Goal: Task Accomplishment & Management: Use online tool/utility

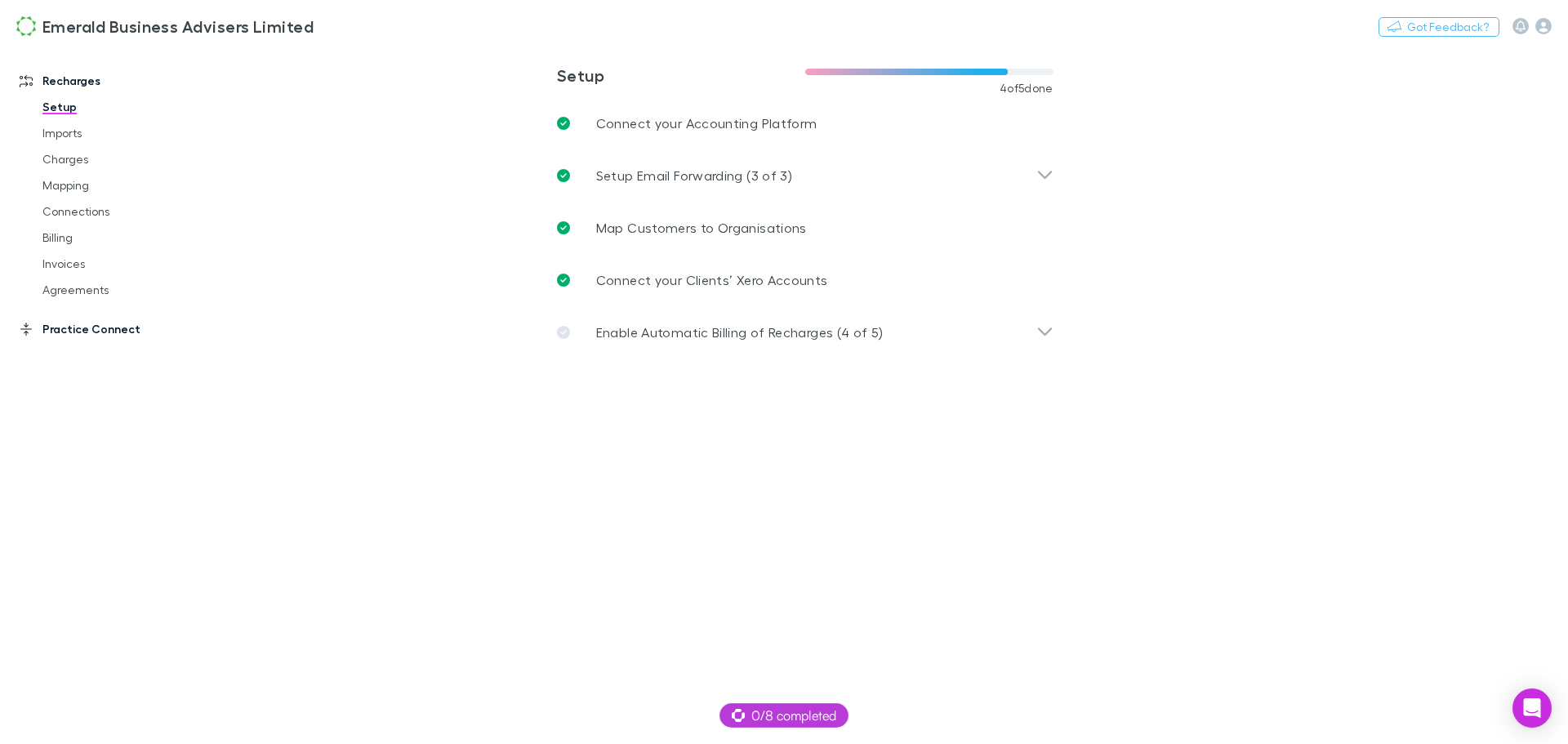
click at [69, 331] on link "Practice Connect" at bounding box center [112, 329] width 217 height 26
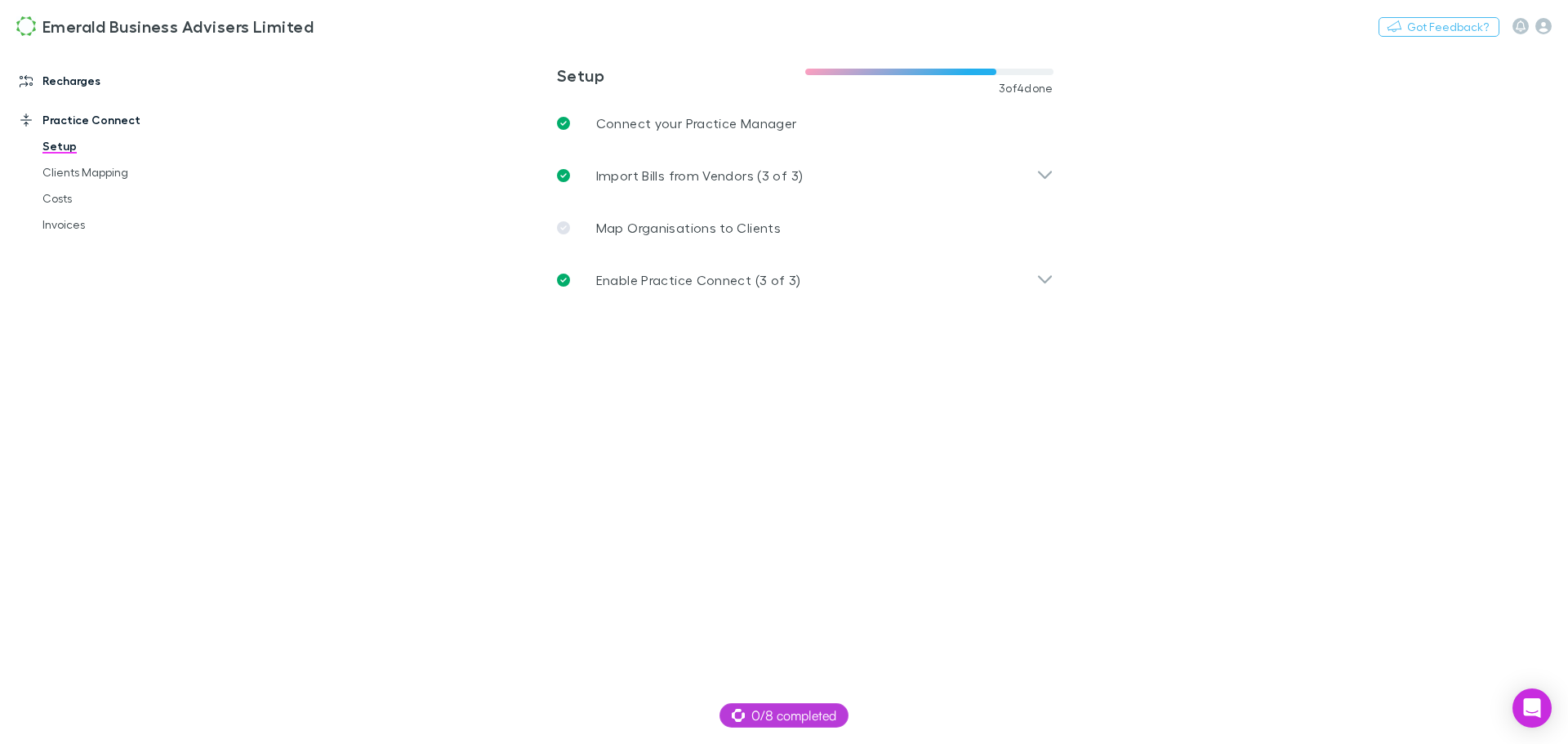
click at [21, 82] on icon at bounding box center [26, 81] width 13 height 13
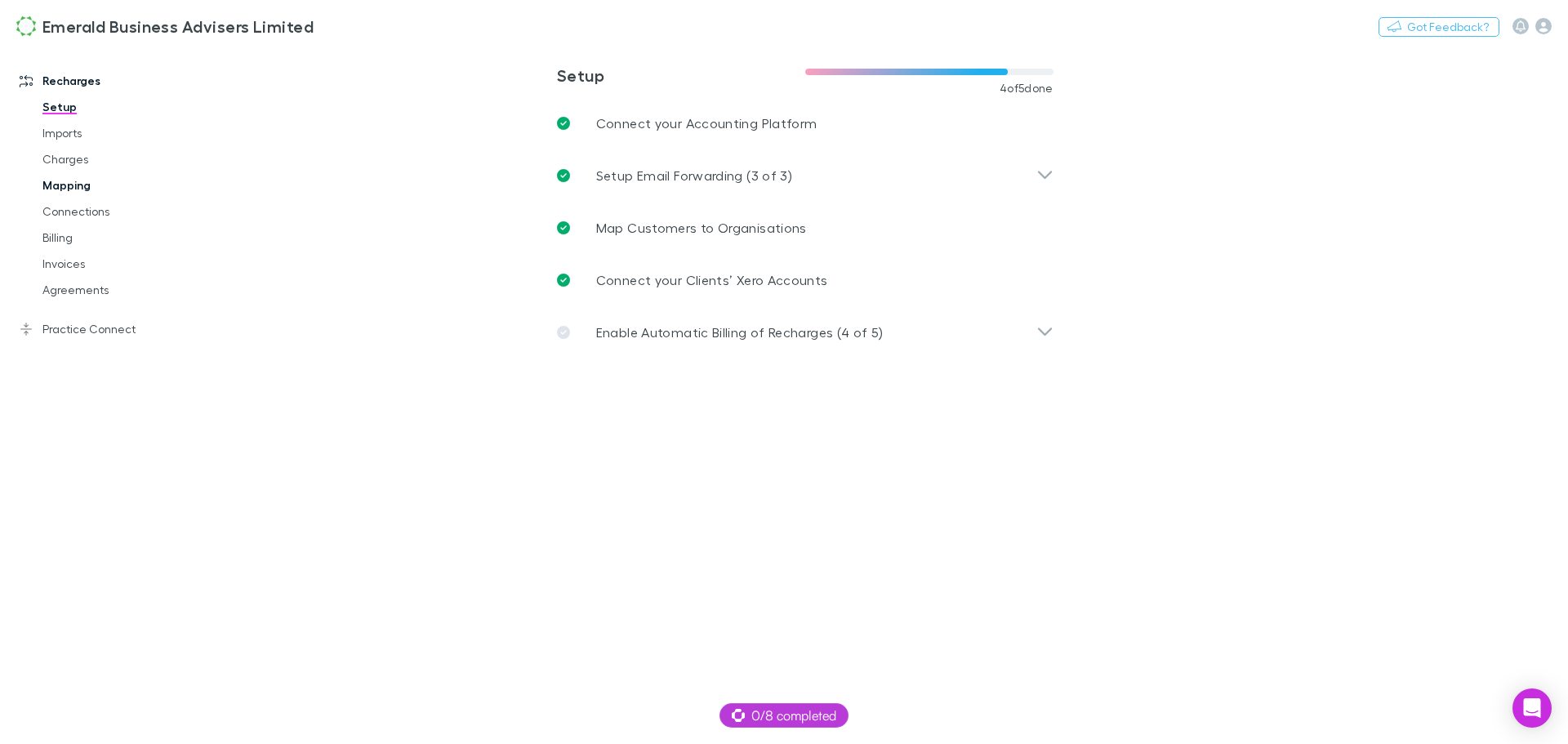
click at [60, 184] on link "Mapping" at bounding box center [123, 185] width 195 height 26
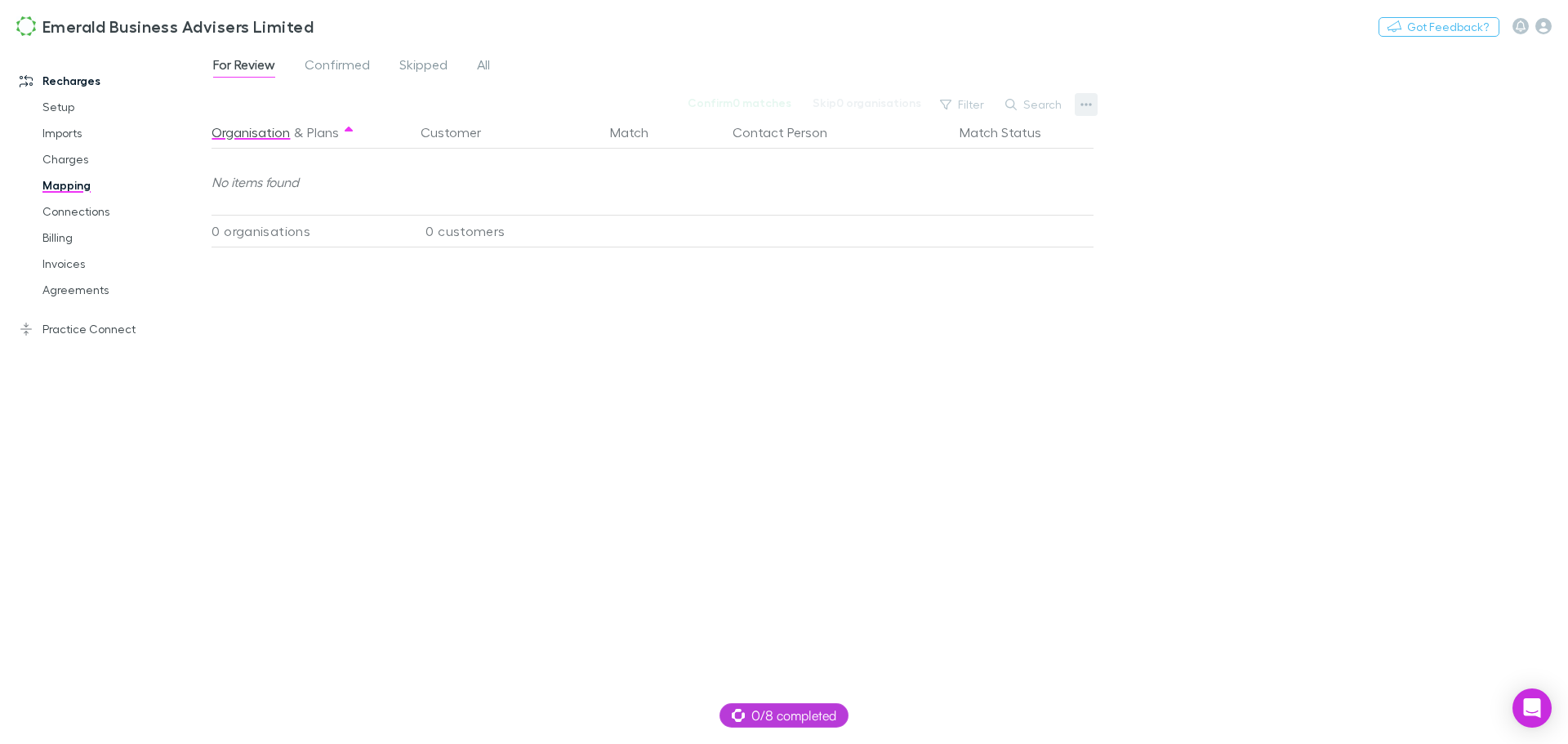
click at [1087, 108] on icon "button" at bounding box center [1085, 104] width 12 height 13
click at [1168, 124] on div at bounding box center [784, 372] width 1568 height 744
click at [58, 235] on link "Billing" at bounding box center [123, 237] width 195 height 26
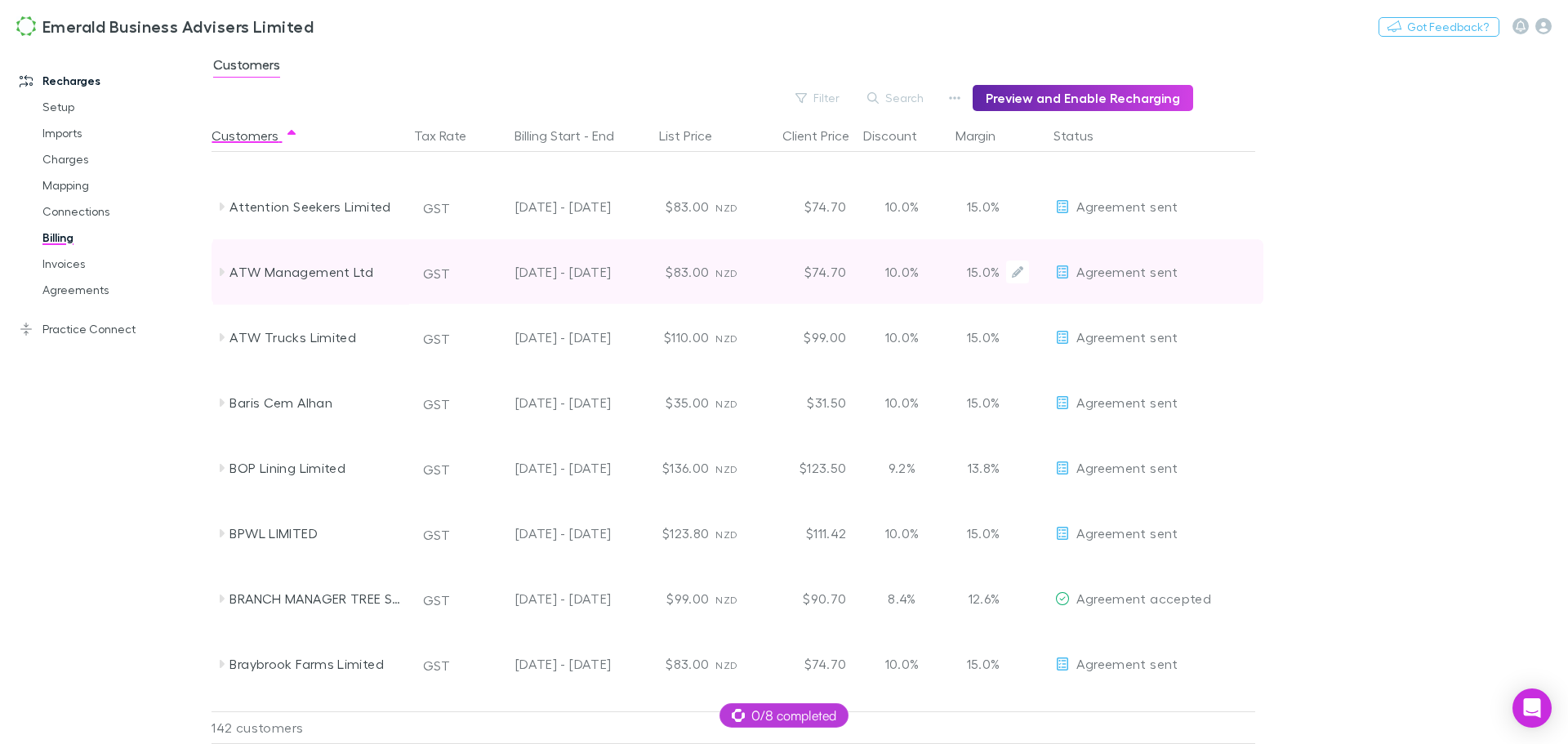
scroll to position [572, 0]
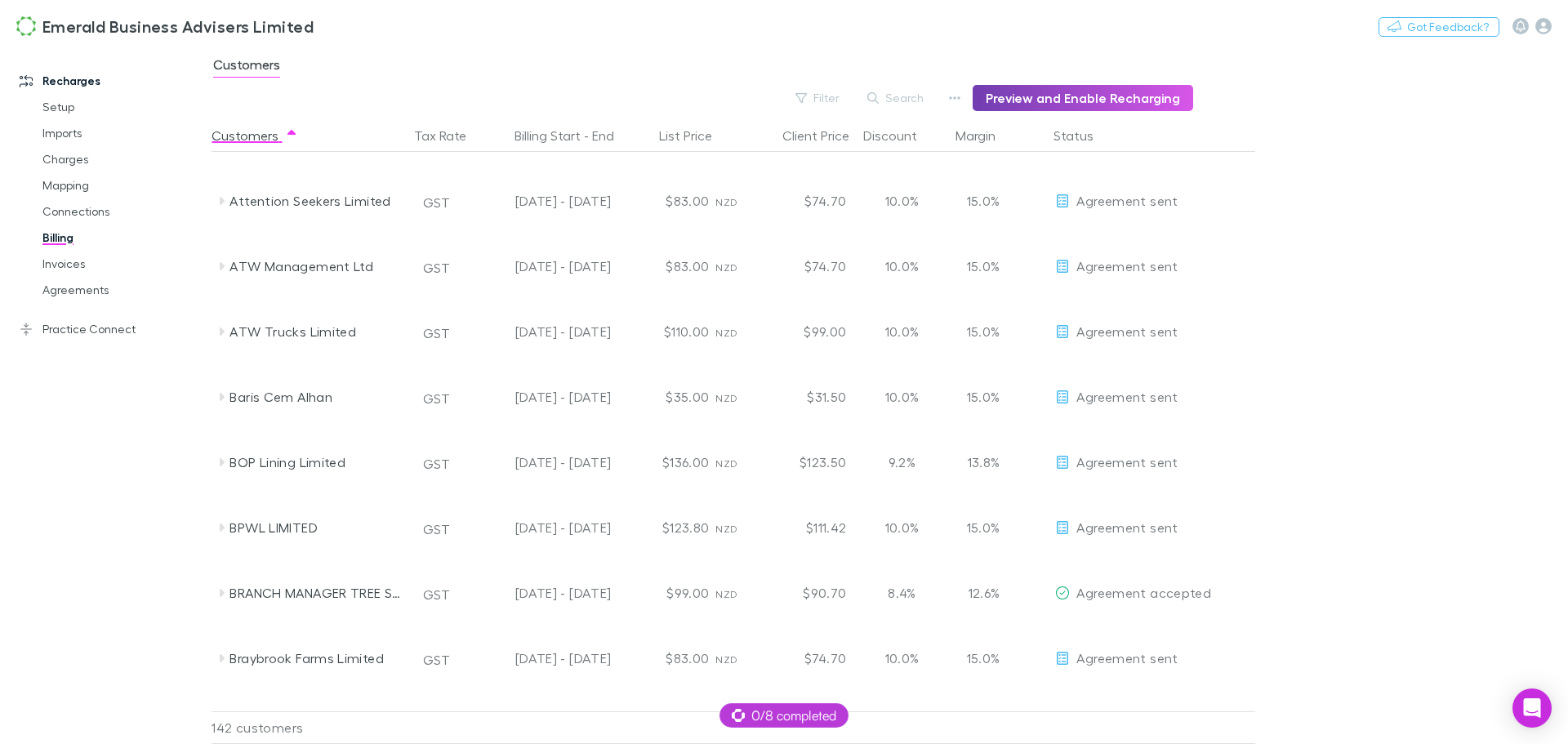
click at [1045, 94] on button "Preview and Enable Recharging" at bounding box center [1083, 98] width 220 height 26
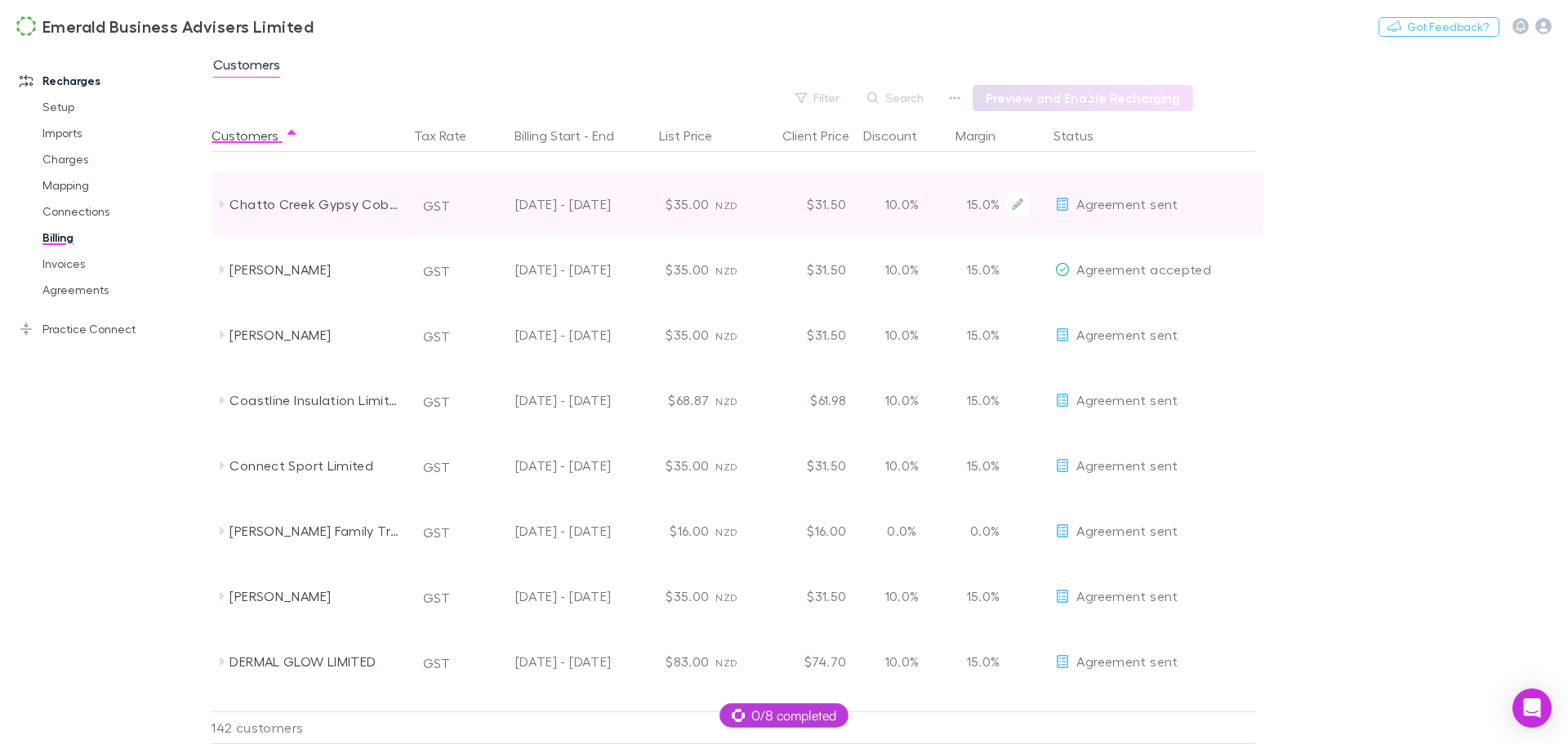
scroll to position [1796, 0]
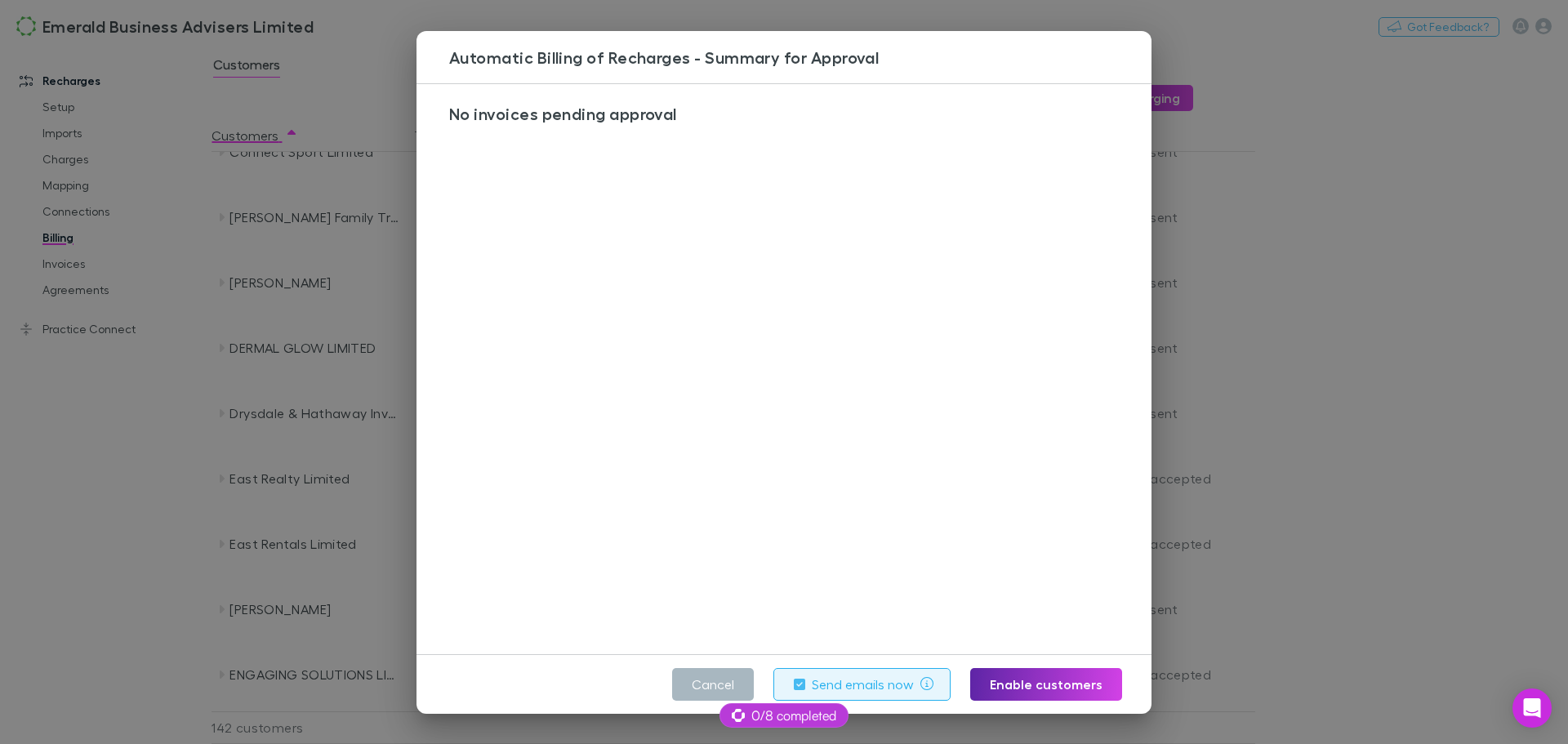
click at [700, 682] on button "Cancel" at bounding box center [713, 684] width 82 height 33
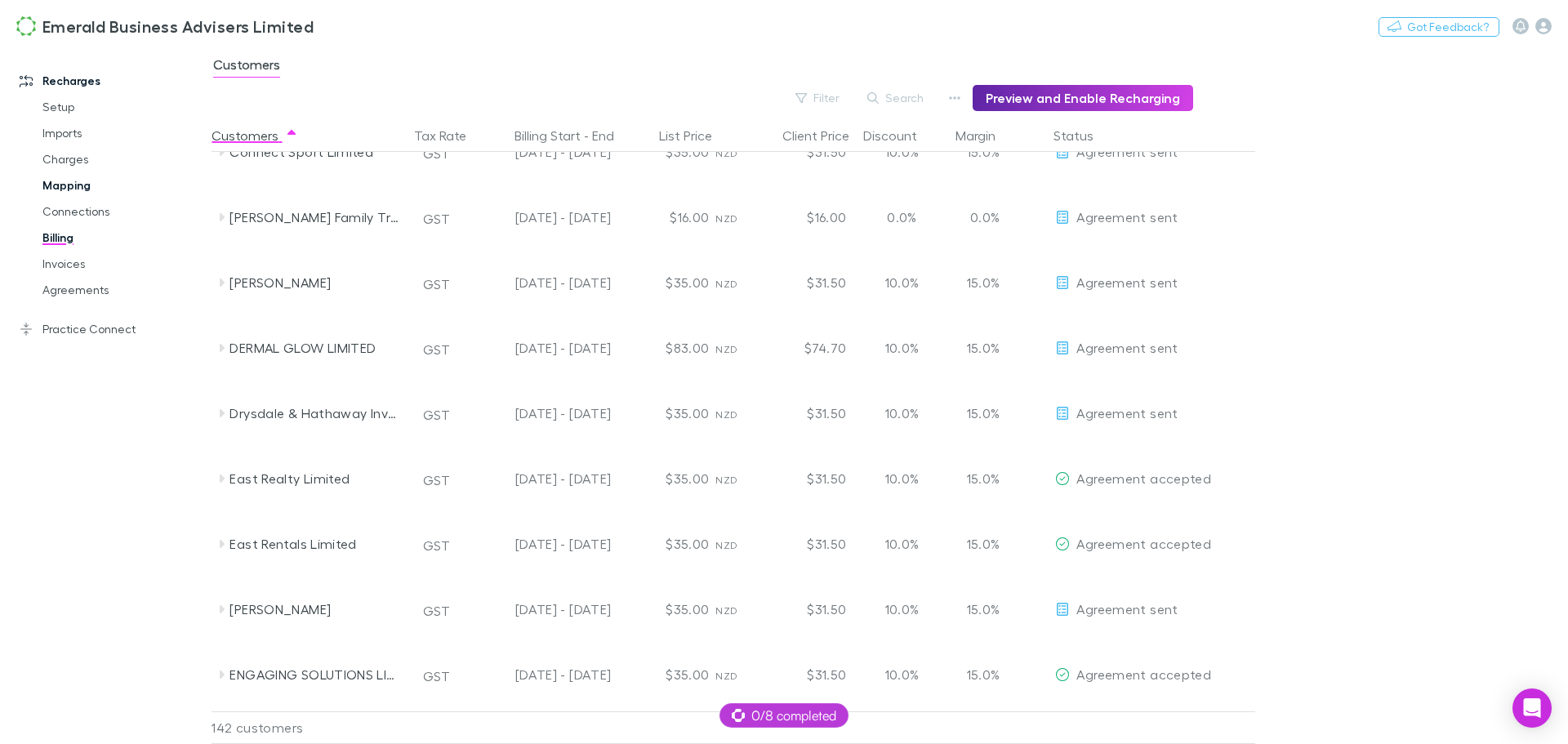
click at [65, 185] on link "Mapping" at bounding box center [123, 185] width 195 height 26
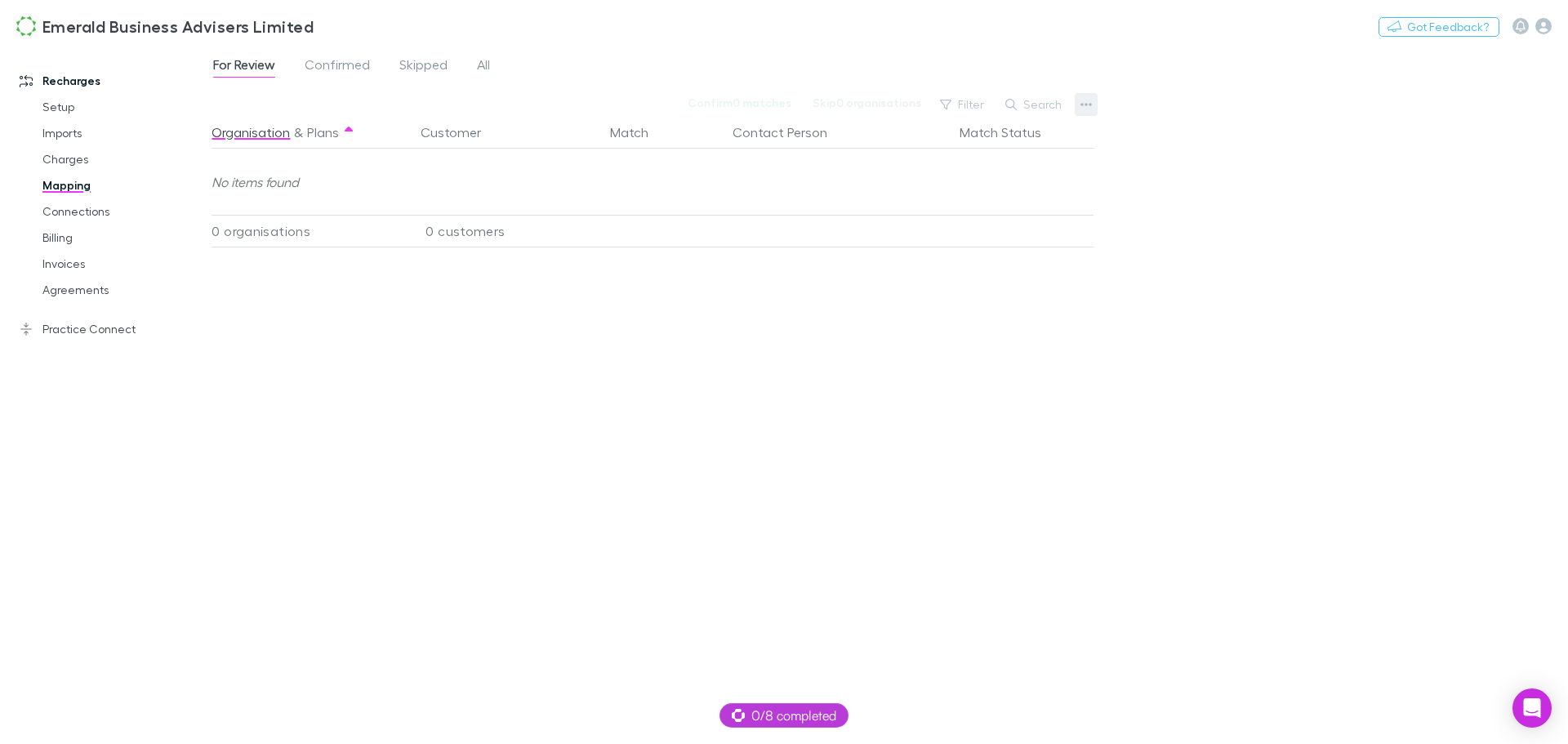
click at [1092, 103] on button "button" at bounding box center [1086, 105] width 23 height 23
click at [1331, 152] on div at bounding box center [784, 372] width 1568 height 744
